Goal: Task Accomplishment & Management: Manage account settings

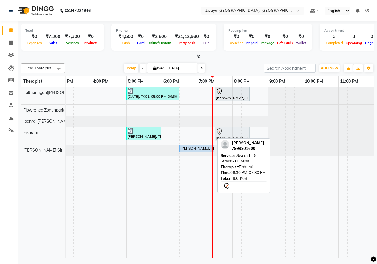
drag, startPoint x: 201, startPoint y: 136, endPoint x: 234, endPoint y: 135, distance: 32.7
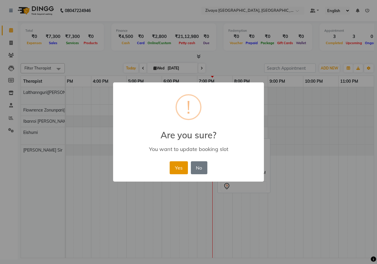
click at [182, 164] on button "Yes" at bounding box center [179, 167] width 18 height 13
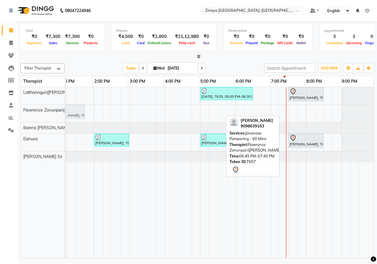
scroll to position [0, 176]
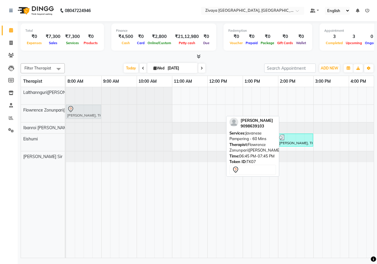
drag, startPoint x: 205, startPoint y: 111, endPoint x: 82, endPoint y: 115, distance: 123.2
click at [66, 115] on div "[PERSON_NAME], TK07, 06:45 PM-07:45 PM, Javanese Pampering - 60 Mins [PERSON_NA…" at bounding box center [66, 113] width 0 height 17
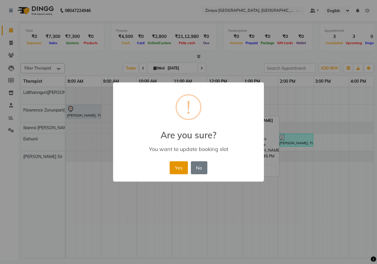
click at [183, 166] on button "Yes" at bounding box center [179, 167] width 18 height 13
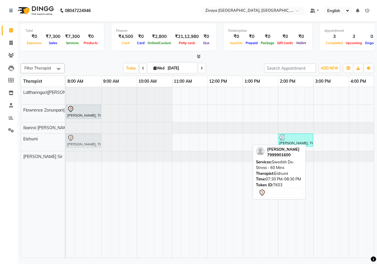
drag, startPoint x: 240, startPoint y: 145, endPoint x: 87, endPoint y: 145, distance: 152.6
click at [66, 145] on div "[PERSON_NAME], TK01, 02:00 PM-03:00 PM, Swedish De-Stress - 60 Mins [PERSON_NAM…" at bounding box center [66, 142] width 0 height 17
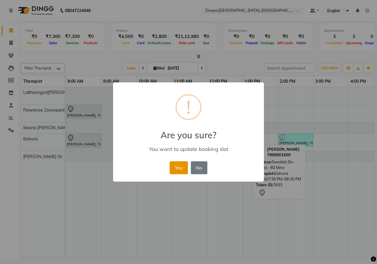
click at [185, 165] on button "Yes" at bounding box center [179, 167] width 18 height 13
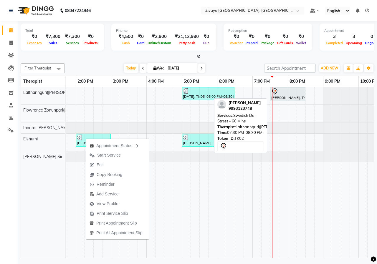
click at [292, 94] on div at bounding box center [287, 91] width 33 height 7
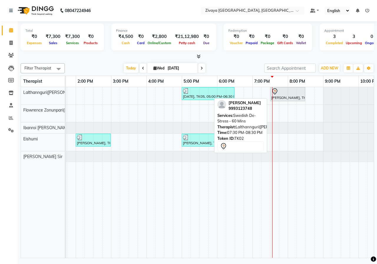
click at [277, 95] on div "[PERSON_NAME], TK02, 07:30 PM-08:30 PM, Swedish De-Stress - 60 Mins" at bounding box center [288, 94] width 34 height 12
select select "7"
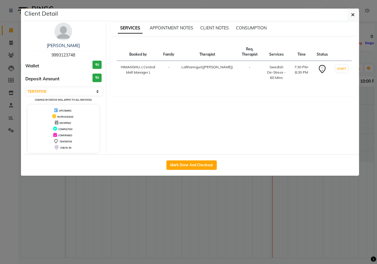
click at [203, 159] on div "Mark Done And Checkout" at bounding box center [191, 165] width 335 height 22
click at [202, 164] on button "Mark Done And Checkout" at bounding box center [191, 165] width 50 height 9
select select "service"
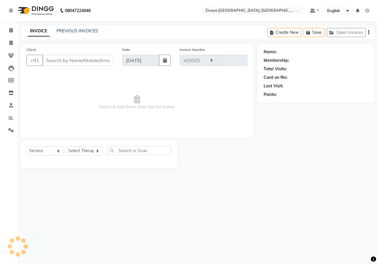
select select "6509"
type input "0866"
type input "9993123748"
select select "49516"
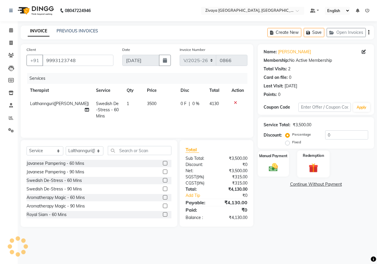
click at [310, 165] on img at bounding box center [313, 168] width 15 height 12
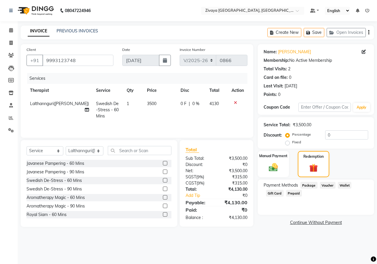
click at [306, 187] on span "Package" at bounding box center [308, 185] width 17 height 7
click at [283, 50] on link "[PERSON_NAME]" at bounding box center [294, 52] width 33 height 6
click at [16, 31] on span at bounding box center [11, 30] width 10 height 7
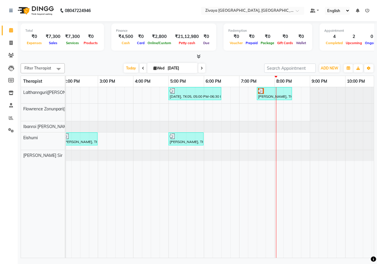
scroll to position [0, 211]
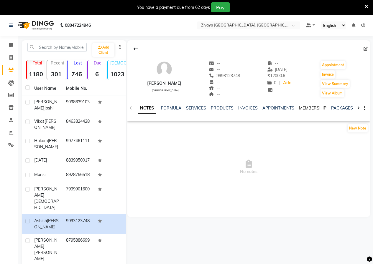
click at [307, 109] on link "MEMBERSHIP" at bounding box center [312, 107] width 27 height 5
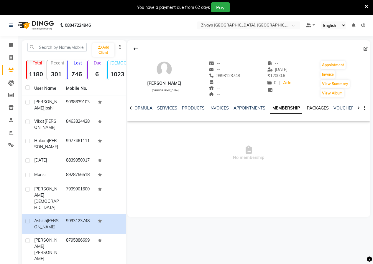
click at [307, 106] on link "PACKAGES" at bounding box center [318, 107] width 22 height 5
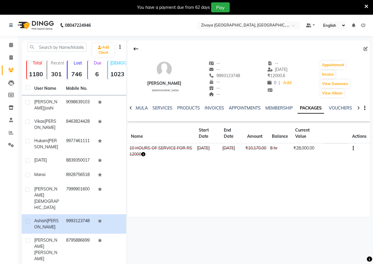
click at [353, 148] on icon "button" at bounding box center [352, 148] width 1 height 0
click at [337, 176] on div "Ashish Chouhan male -- -- 9993123748 -- -- -- -- 17-05-2025 ₹ 12000.6 0 | Add A…" at bounding box center [248, 128] width 242 height 177
click at [11, 46] on icon at bounding box center [11, 45] width 4 height 4
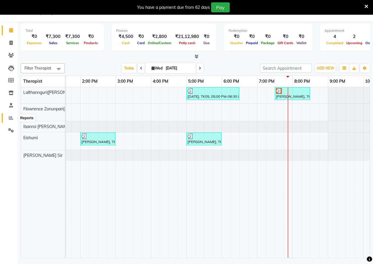
click at [7, 121] on span at bounding box center [11, 118] width 10 height 7
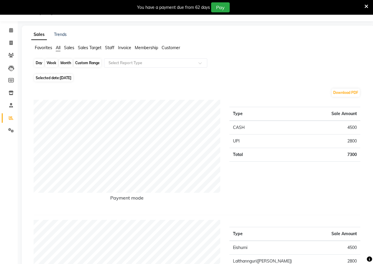
click at [40, 63] on div "Day" at bounding box center [39, 63] width 10 height 8
select select "9"
select select "2025"
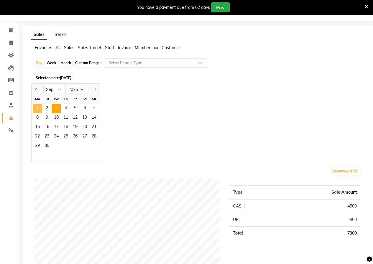
click at [37, 105] on span "1" at bounding box center [37, 108] width 9 height 9
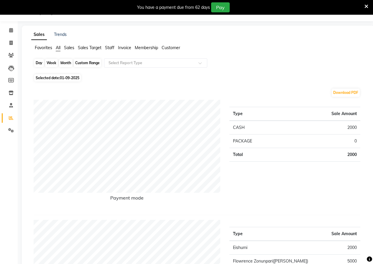
click at [40, 63] on div "Day" at bounding box center [39, 63] width 10 height 8
select select "9"
select select "2025"
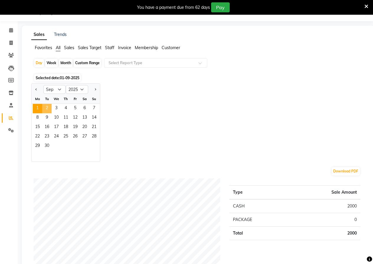
click at [49, 108] on span "2" at bounding box center [46, 108] width 9 height 9
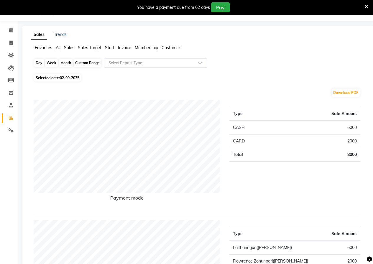
click at [36, 66] on div "Day" at bounding box center [39, 63] width 10 height 8
select select "9"
select select "2025"
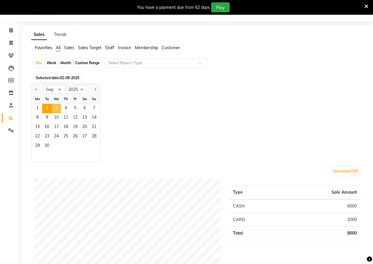
click at [54, 105] on span "3" at bounding box center [56, 108] width 9 height 9
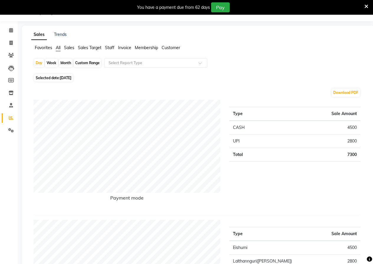
click at [66, 62] on div "Month" at bounding box center [66, 63] width 14 height 8
select select "9"
select select "2025"
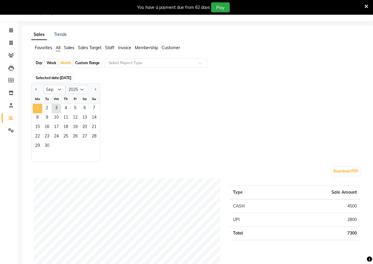
click at [38, 106] on span "1" at bounding box center [37, 108] width 9 height 9
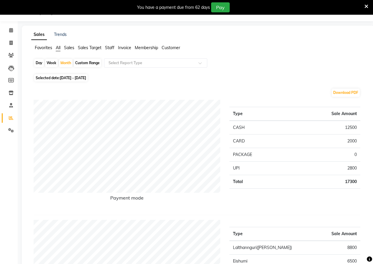
click at [40, 65] on div "Day" at bounding box center [39, 63] width 10 height 8
select select "9"
select select "2025"
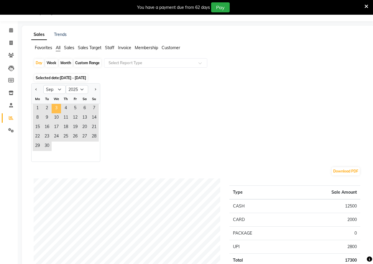
click at [55, 109] on span "3" at bounding box center [56, 108] width 9 height 9
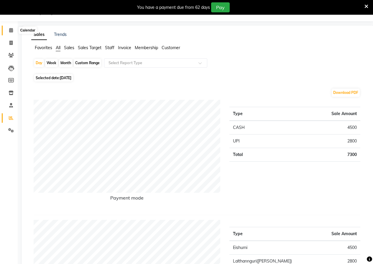
click at [13, 28] on span at bounding box center [11, 30] width 10 height 7
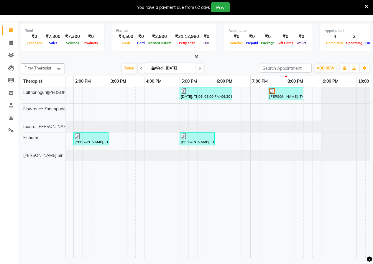
scroll to position [0, 218]
